Goal: Information Seeking & Learning: Learn about a topic

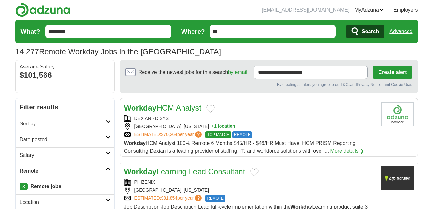
click at [361, 31] on button "Search" at bounding box center [365, 32] width 38 height 14
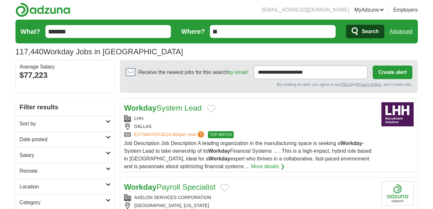
click at [42, 169] on h2 "Remote" at bounding box center [63, 172] width 86 height 8
click at [39, 185] on link "Remote jobs" at bounding box center [34, 186] width 29 height 5
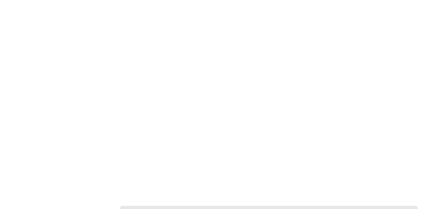
scroll to position [1262, 0]
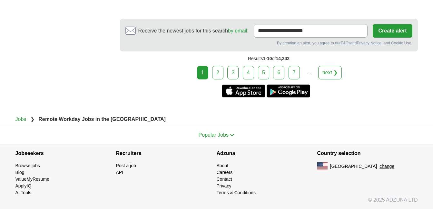
click at [331, 72] on link "next ❯" at bounding box center [330, 73] width 24 height 14
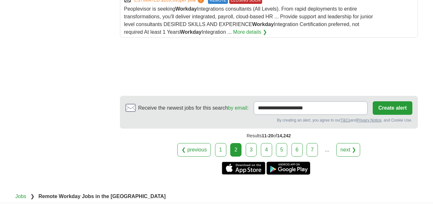
scroll to position [960, 0]
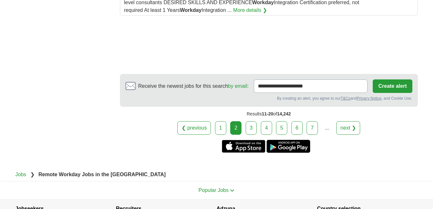
click at [354, 121] on link "next ❯" at bounding box center [348, 128] width 24 height 14
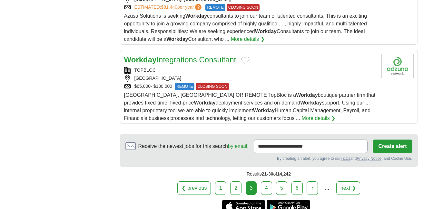
scroll to position [832, 0]
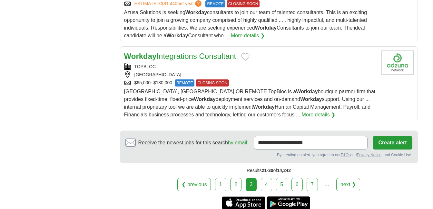
click at [346, 178] on link "next ❯" at bounding box center [348, 185] width 24 height 14
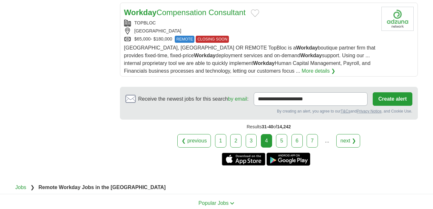
scroll to position [874, 0]
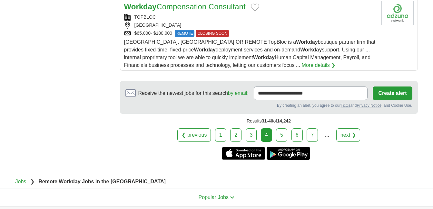
click at [346, 132] on link "next ❯" at bounding box center [348, 136] width 24 height 14
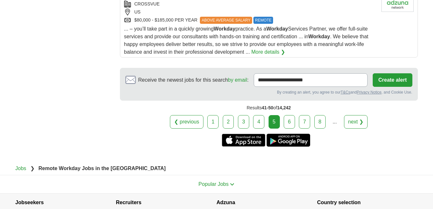
scroll to position [900, 0]
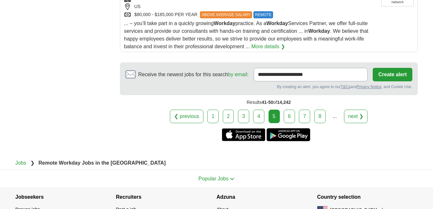
click at [355, 110] on link "next ❯" at bounding box center [356, 117] width 24 height 14
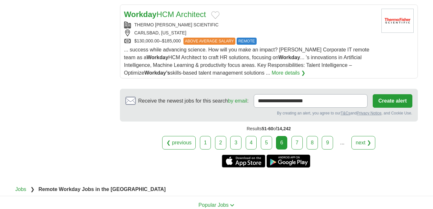
scroll to position [878, 0]
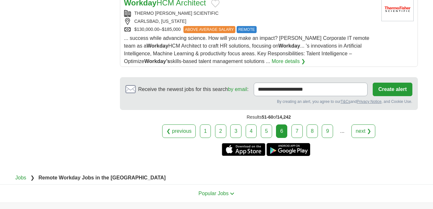
click at [364, 129] on link "next ❯" at bounding box center [363, 132] width 24 height 14
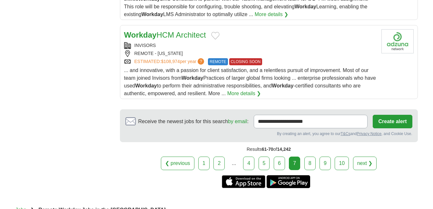
scroll to position [866, 0]
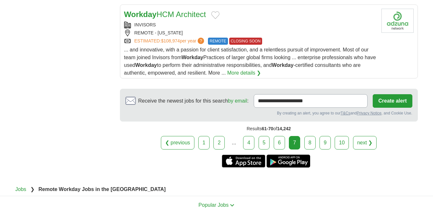
click at [365, 141] on link "next ❯" at bounding box center [365, 143] width 24 height 14
